Goal: Find specific page/section: Find specific page/section

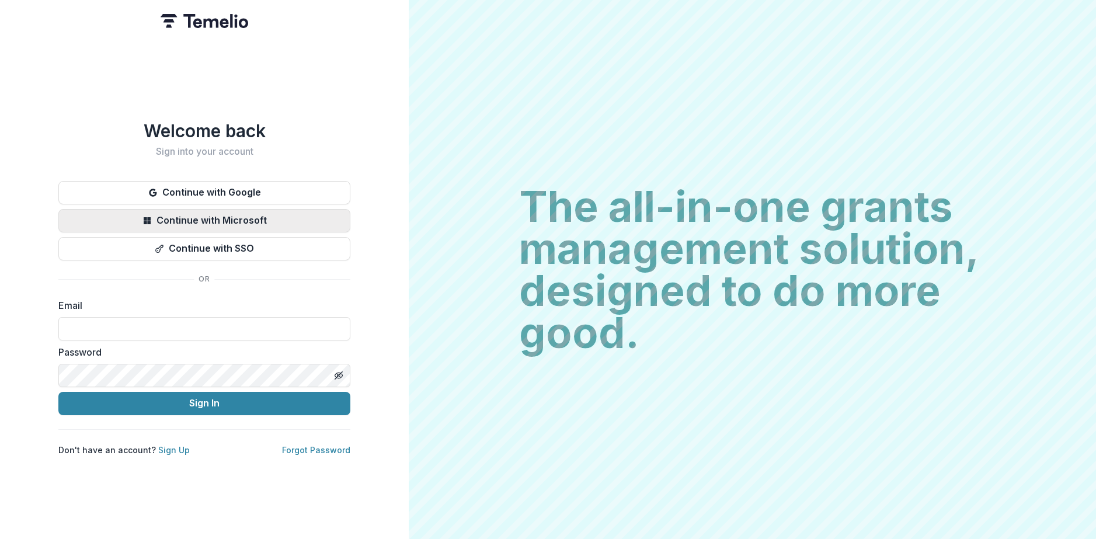
click at [245, 212] on button "Continue with Microsoft" at bounding box center [204, 220] width 292 height 23
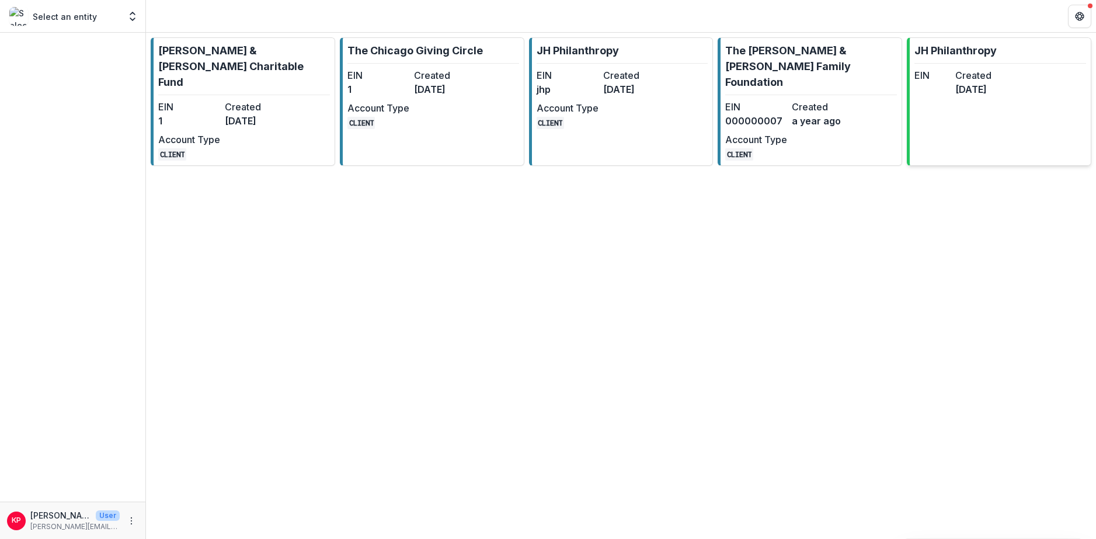
click at [950, 93] on div "EIN" at bounding box center [932, 82] width 36 height 28
